Goal: Task Accomplishment & Management: Manage account settings

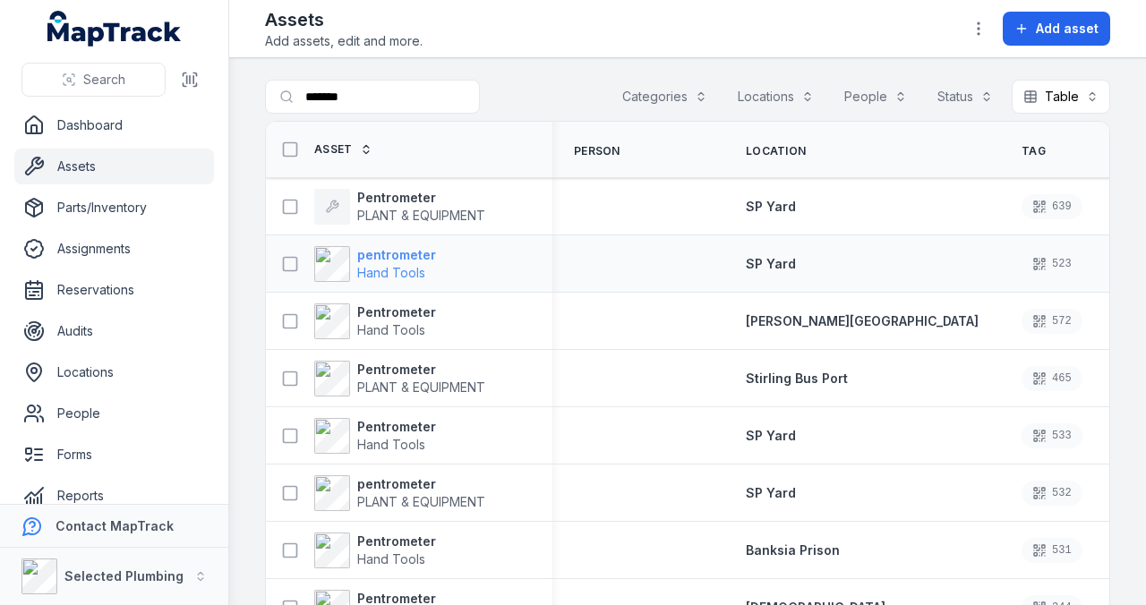
click at [404, 265] on span "Hand Tools" at bounding box center [391, 272] width 68 height 15
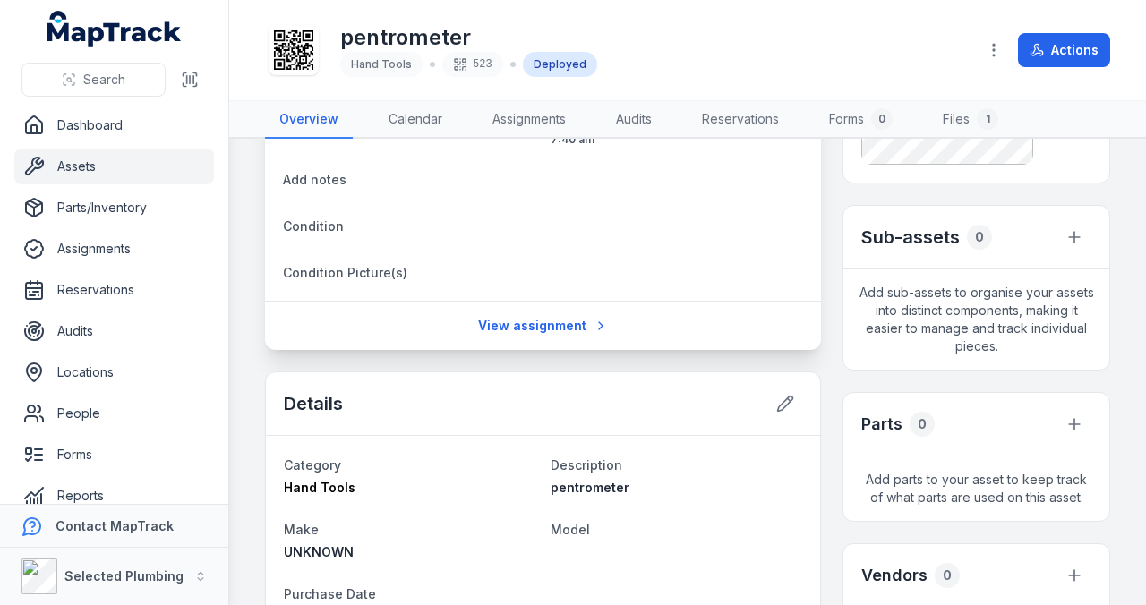
scroll to position [238, 0]
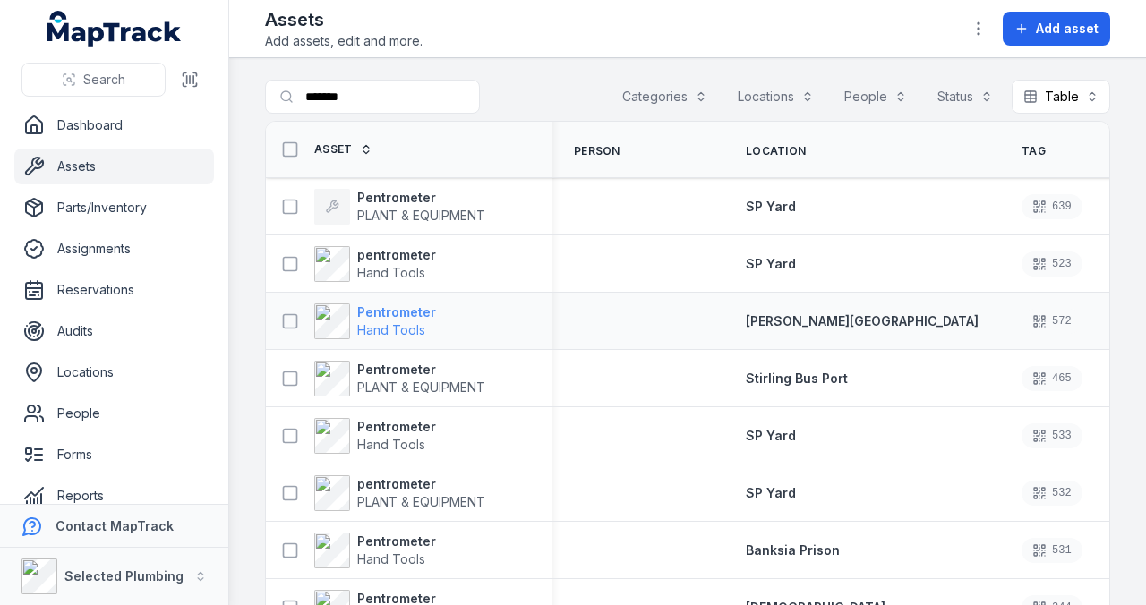
click at [390, 313] on strong "Pentrometer" at bounding box center [396, 312] width 79 height 18
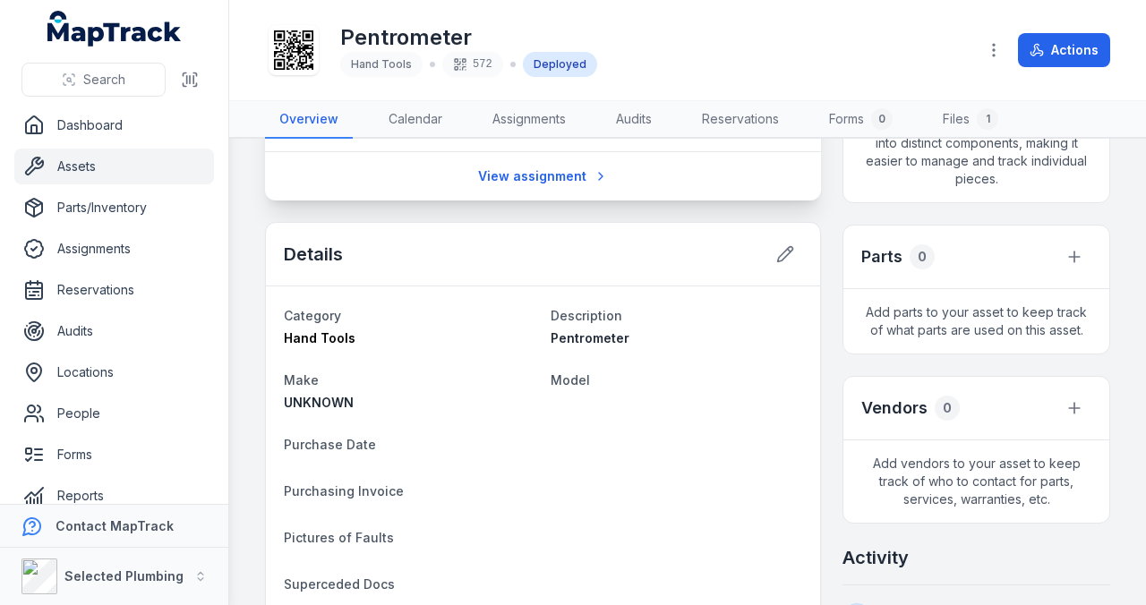
scroll to position [477, 0]
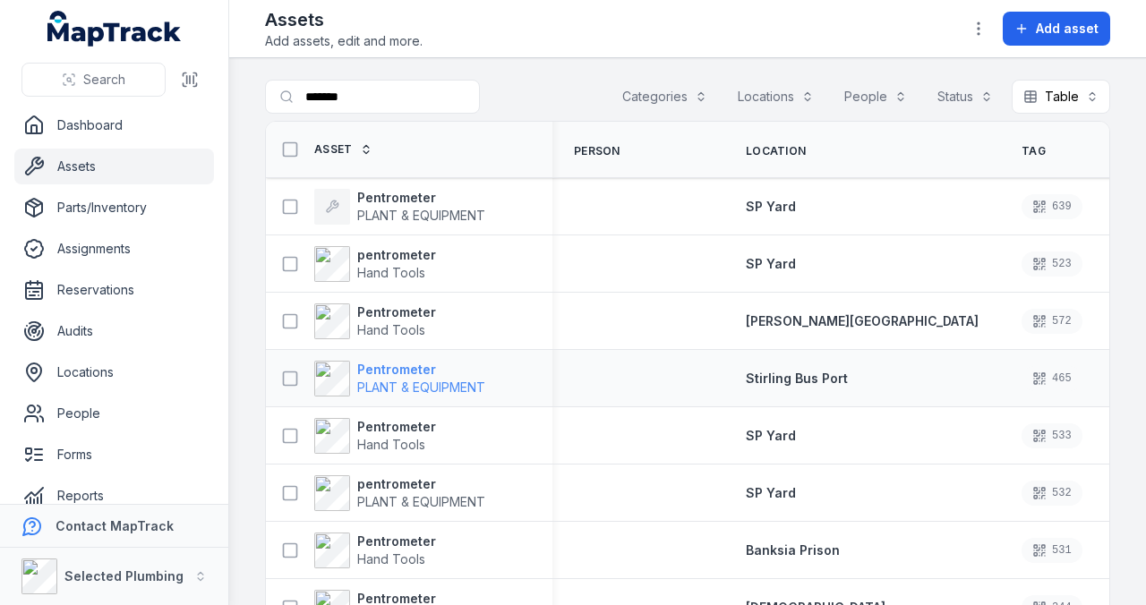
click at [390, 367] on strong "Pentrometer" at bounding box center [421, 370] width 128 height 18
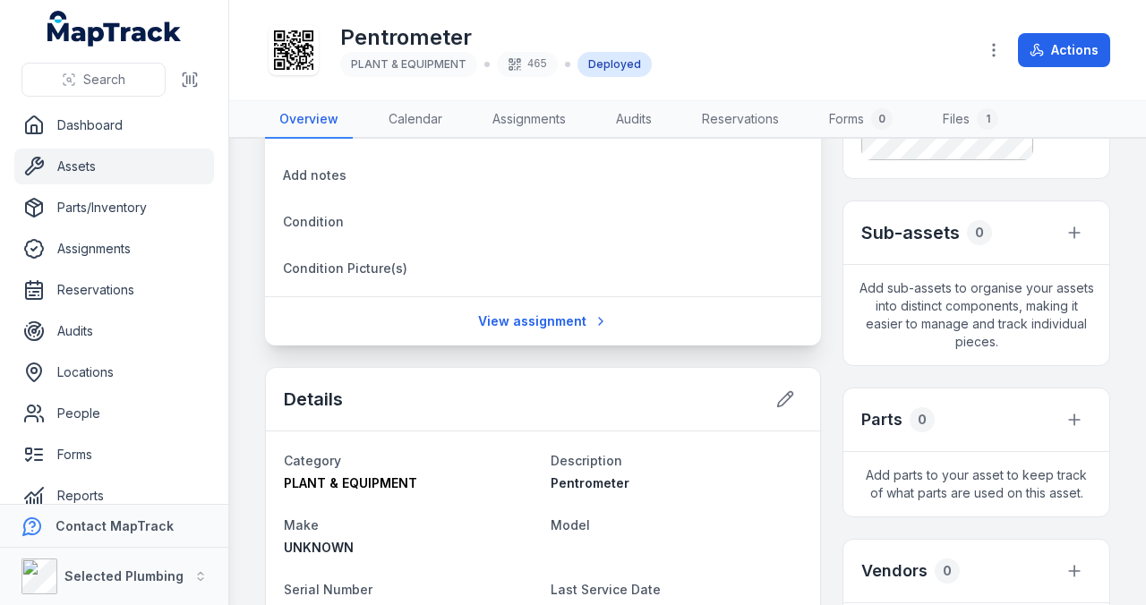
scroll to position [417, 0]
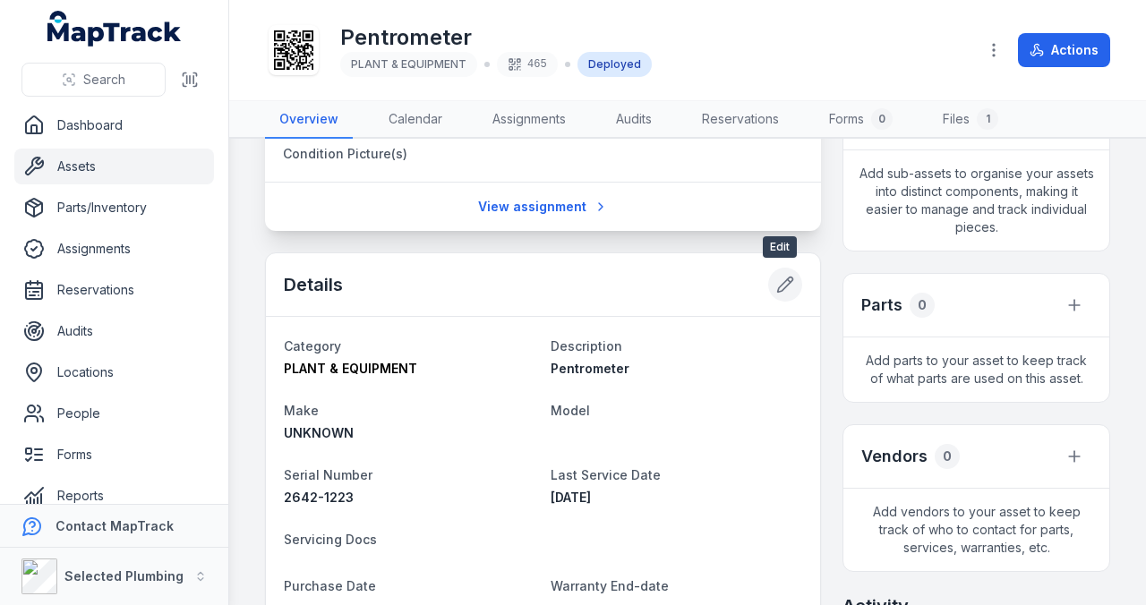
click at [781, 276] on icon at bounding box center [785, 285] width 18 height 18
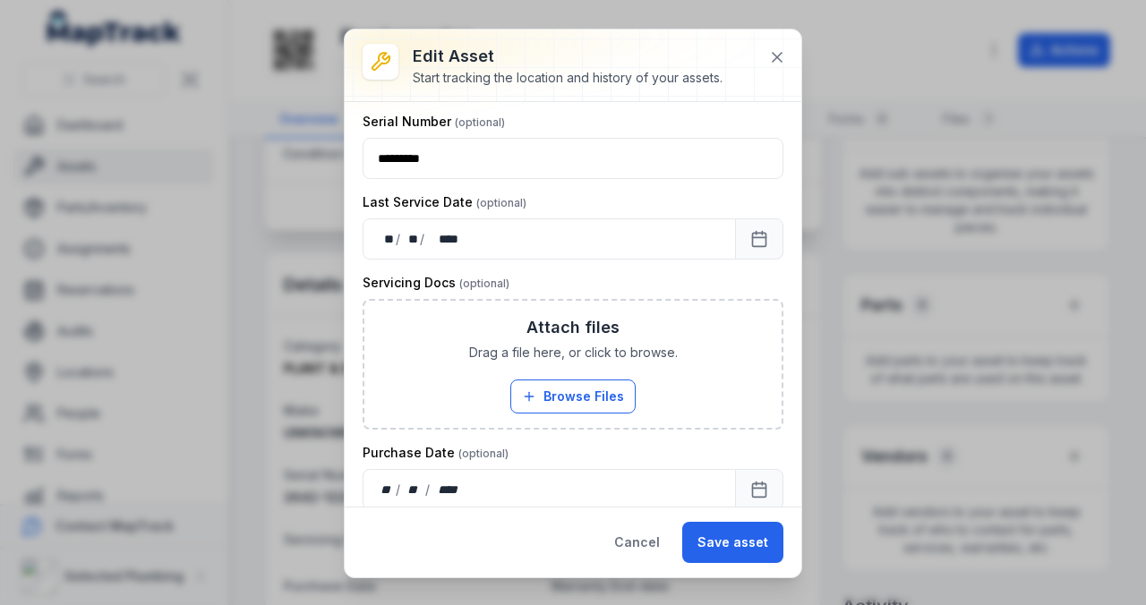
scroll to position [358, 0]
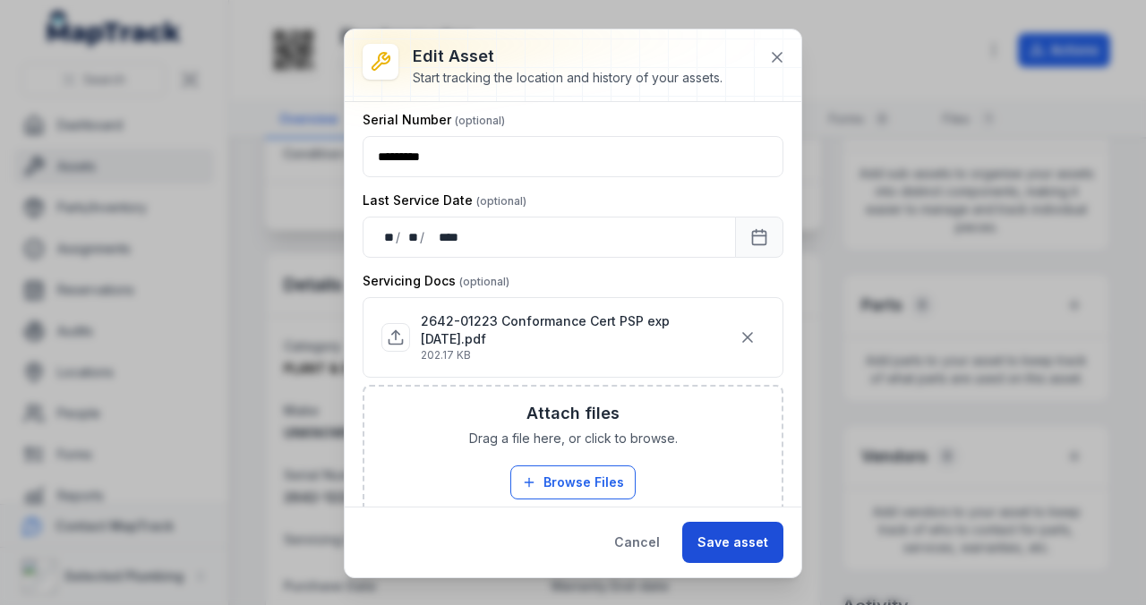
click at [736, 538] on button "Save asset" at bounding box center [732, 542] width 101 height 41
